Goal: Find specific page/section: Find specific page/section

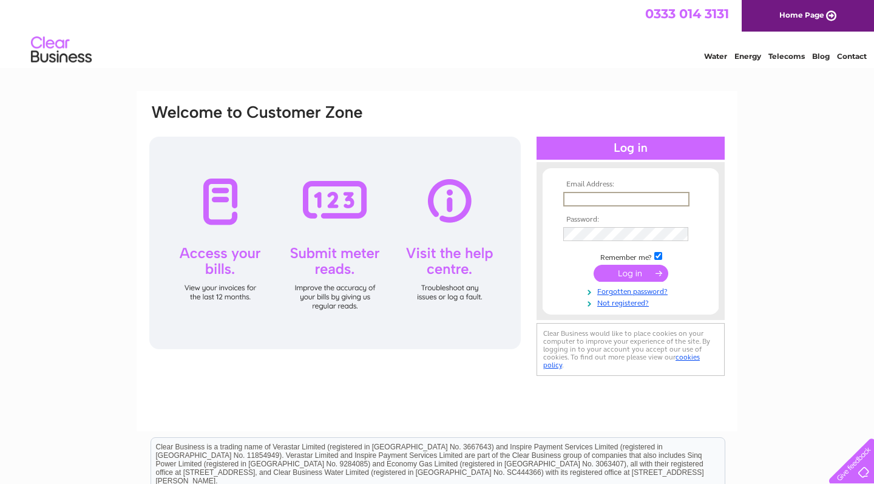
type input "info@oraclehairandbeauty.co.uk"
click at [631, 272] on input "submit" at bounding box center [630, 273] width 75 height 17
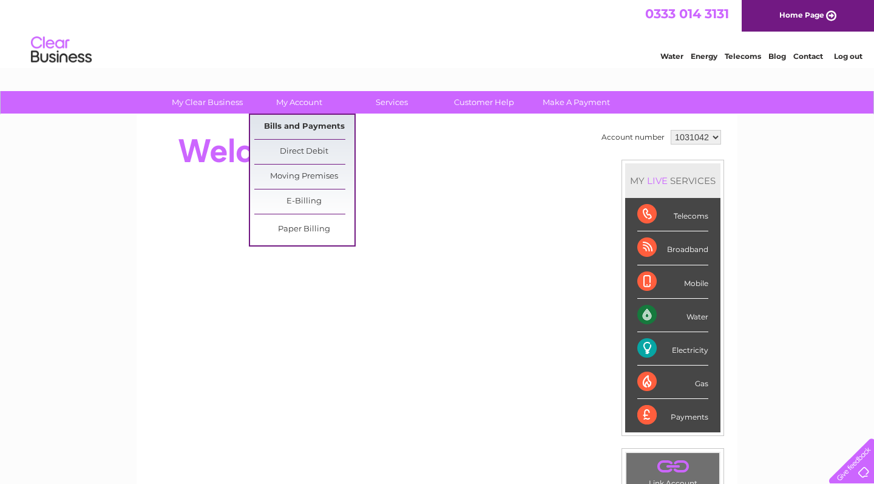
click at [304, 126] on link "Bills and Payments" at bounding box center [304, 127] width 100 height 24
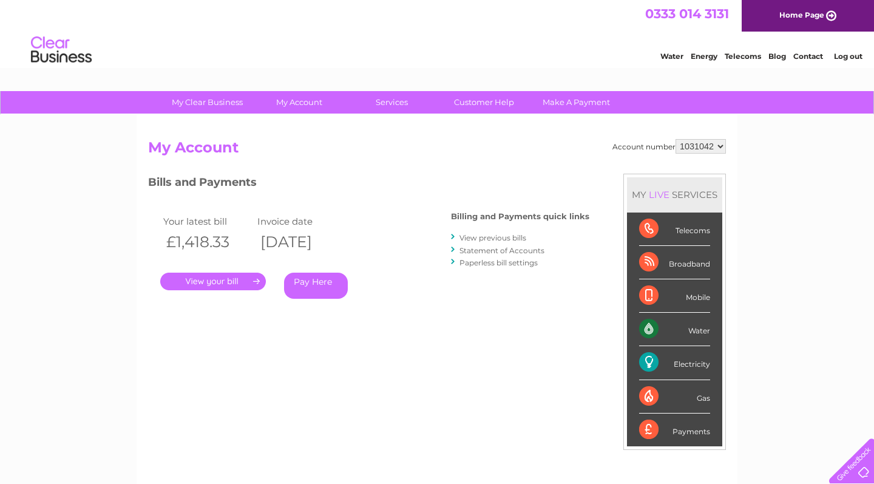
click at [232, 279] on link "." at bounding box center [213, 281] width 106 height 18
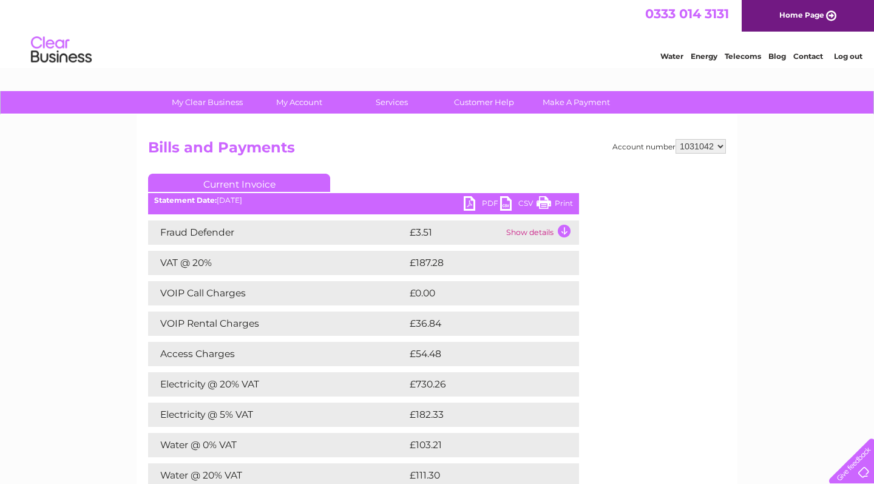
click at [466, 204] on link "PDF" at bounding box center [482, 205] width 36 height 18
